Goal: Find specific page/section: Find specific page/section

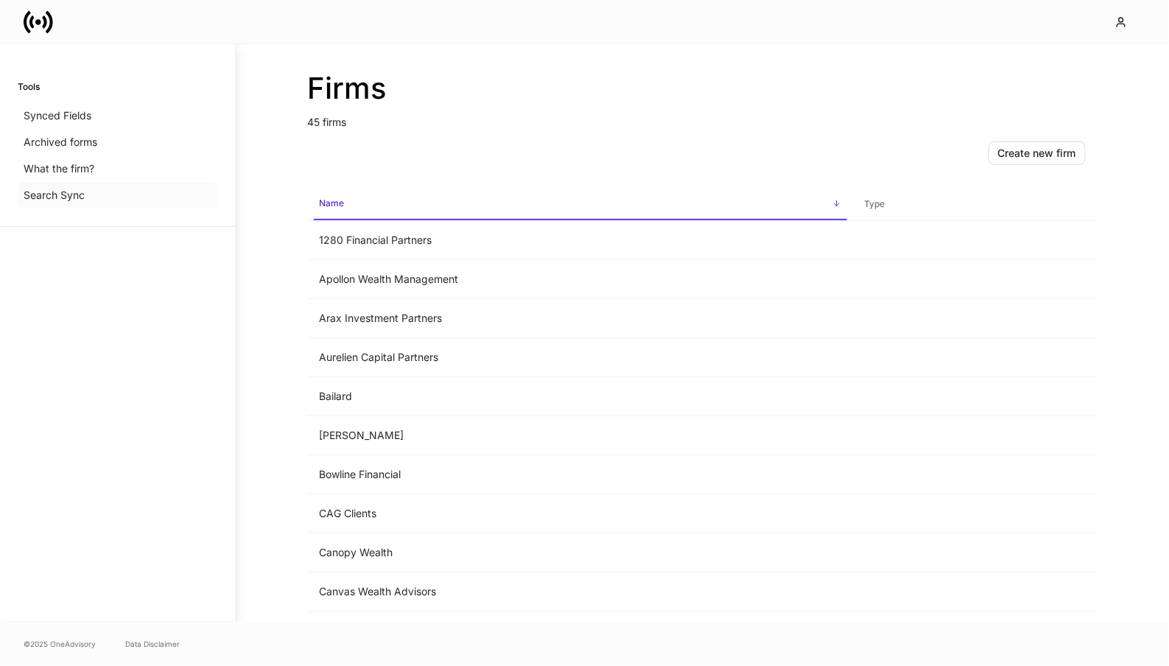
click at [85, 203] on div "Search Sync" at bounding box center [118, 195] width 200 height 27
